Goal: Find specific page/section: Find specific page/section

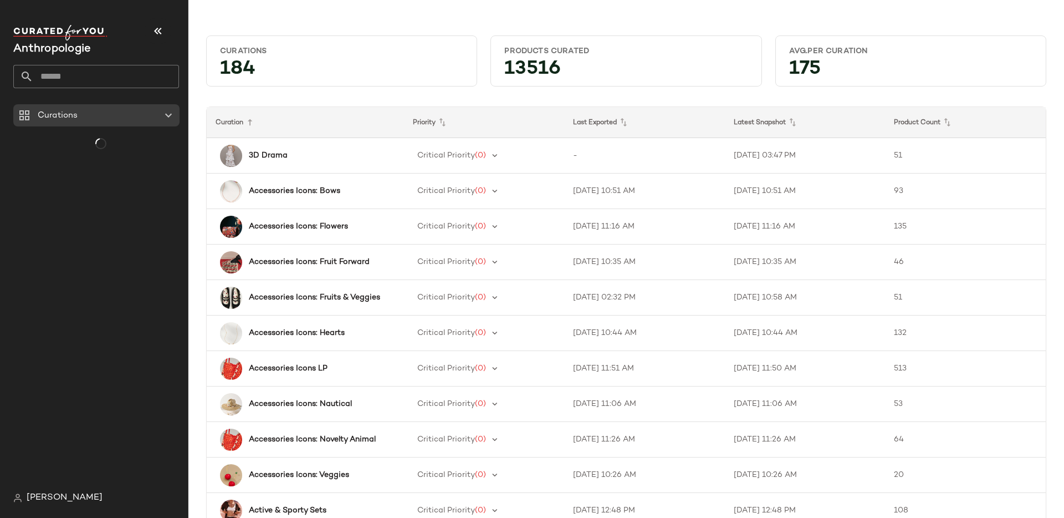
click at [113, 78] on input "text" at bounding box center [106, 76] width 146 height 23
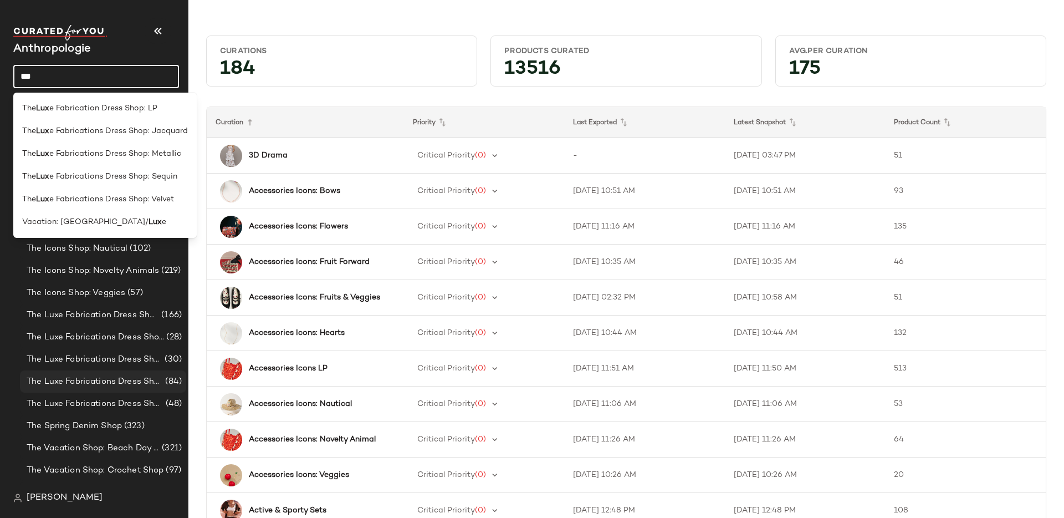
scroll to position [3258, 0]
type input "***"
click at [98, 313] on span "The Luxe Fabrication Dress Shop: LP" at bounding box center [93, 315] width 132 height 13
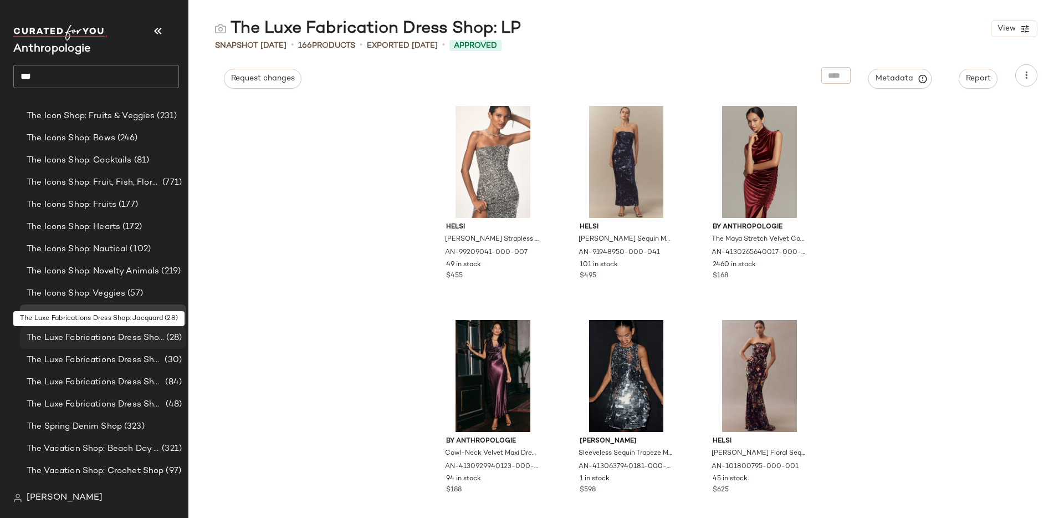
click at [94, 341] on span "The Luxe Fabrications Dress Shop: Jacquard" at bounding box center [95, 337] width 137 height 13
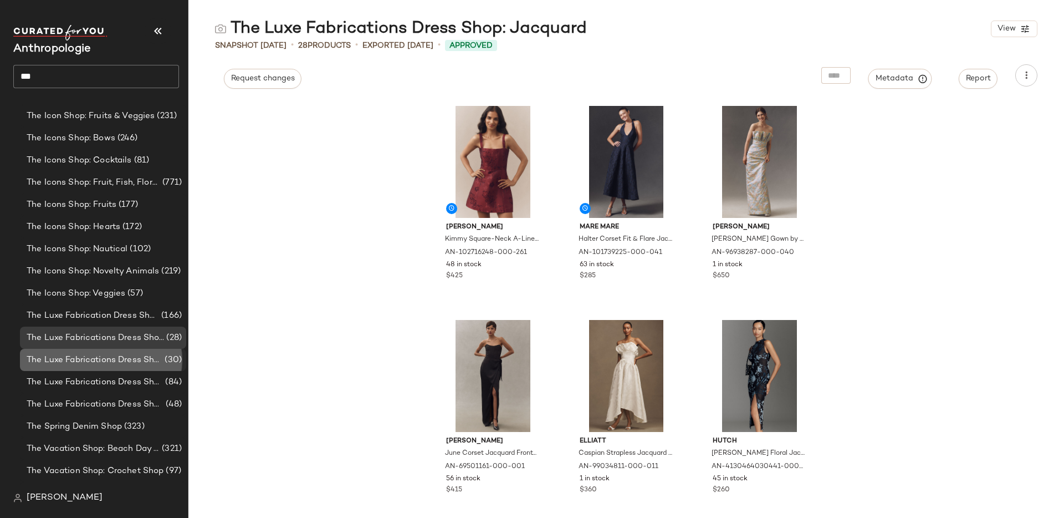
click at [125, 364] on span "The Luxe Fabrications Dress Shop: Metallic" at bounding box center [95, 360] width 136 height 13
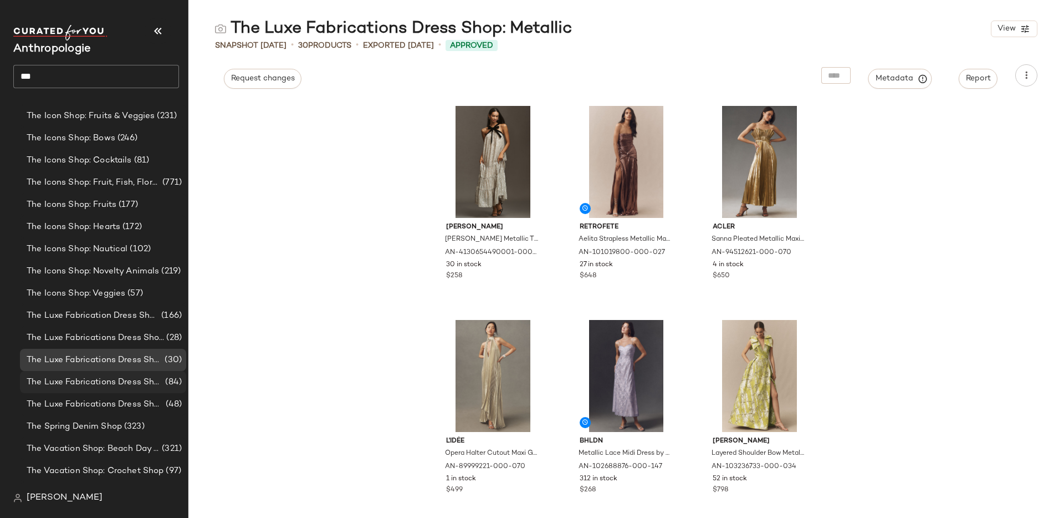
click at [125, 383] on span "The Luxe Fabrications Dress Shop: Sequin" at bounding box center [95, 382] width 136 height 13
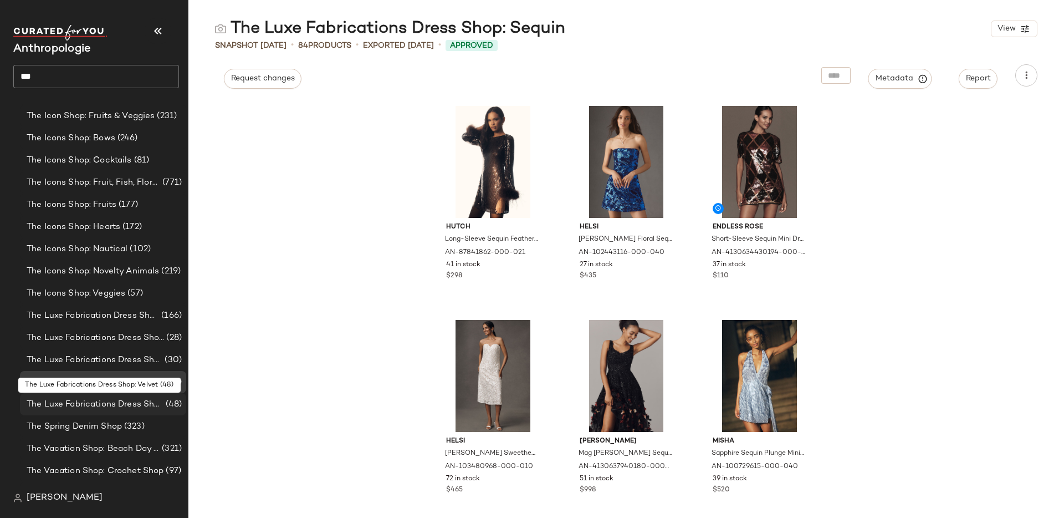
click at [125, 402] on span "The Luxe Fabrications Dress Shop: Velvet" at bounding box center [95, 404] width 137 height 13
